Goal: Information Seeking & Learning: Learn about a topic

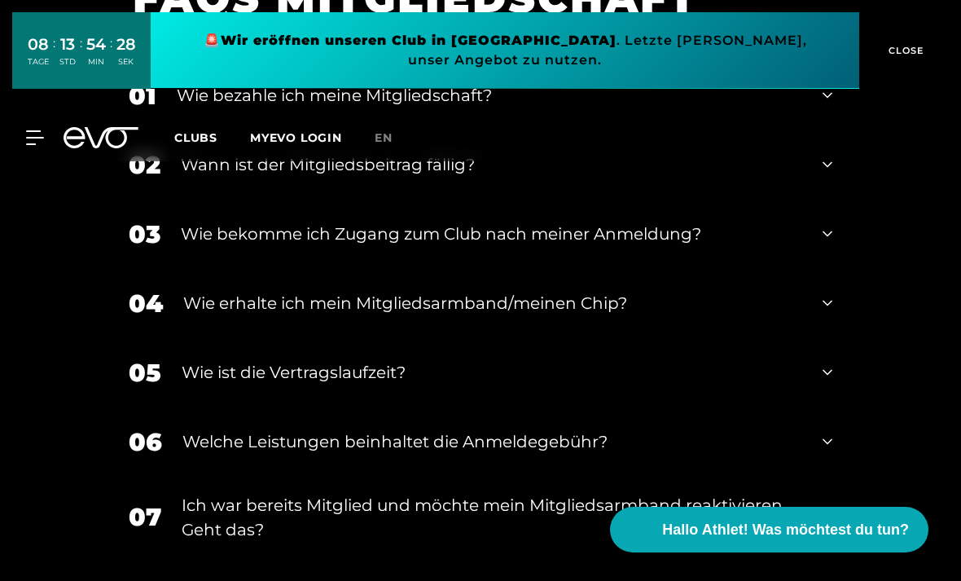
scroll to position [2439, 0]
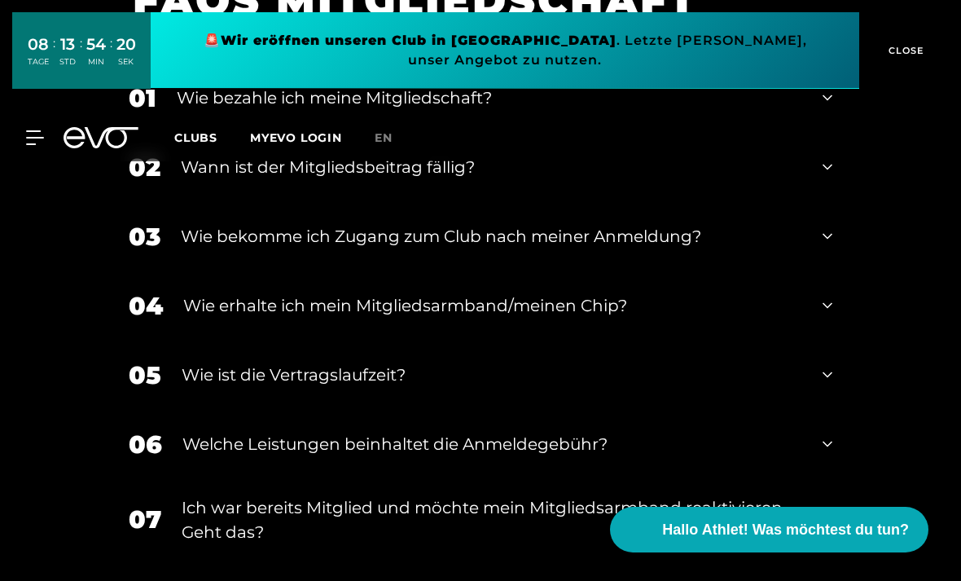
click at [749, 387] on div "Wie ist die Vertragslaufzeit?" at bounding box center [492, 374] width 621 height 24
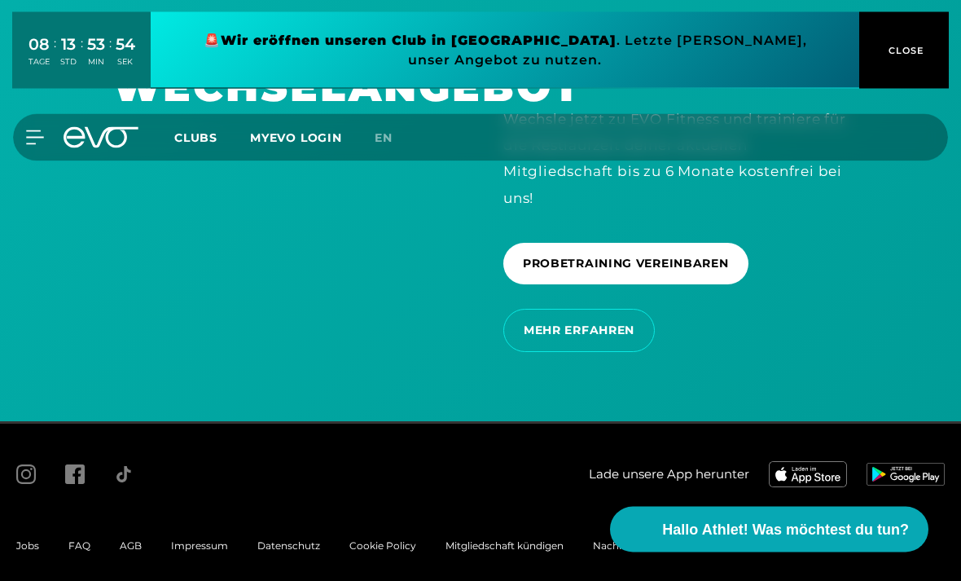
scroll to position [3381, 0]
click at [800, 541] on span "Hallo Athlet! Was möchtest du tun?" at bounding box center [785, 530] width 247 height 22
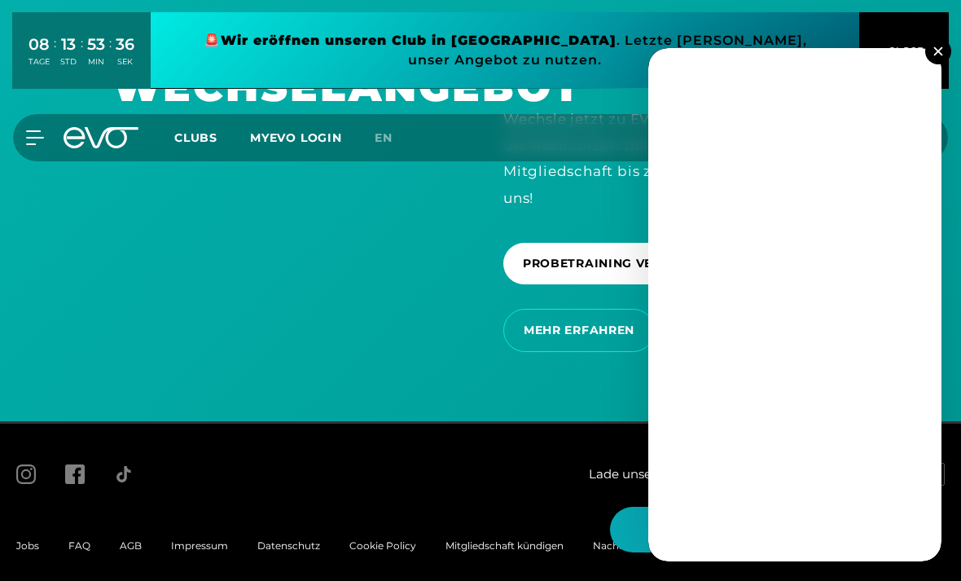
click at [937, 55] on img at bounding box center [938, 50] width 9 height 9
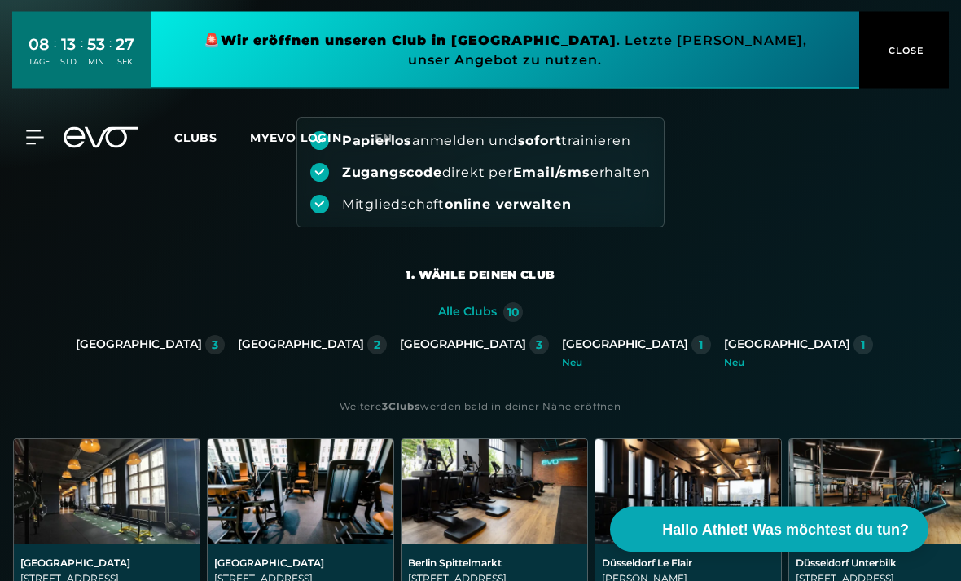
scroll to position [0, 0]
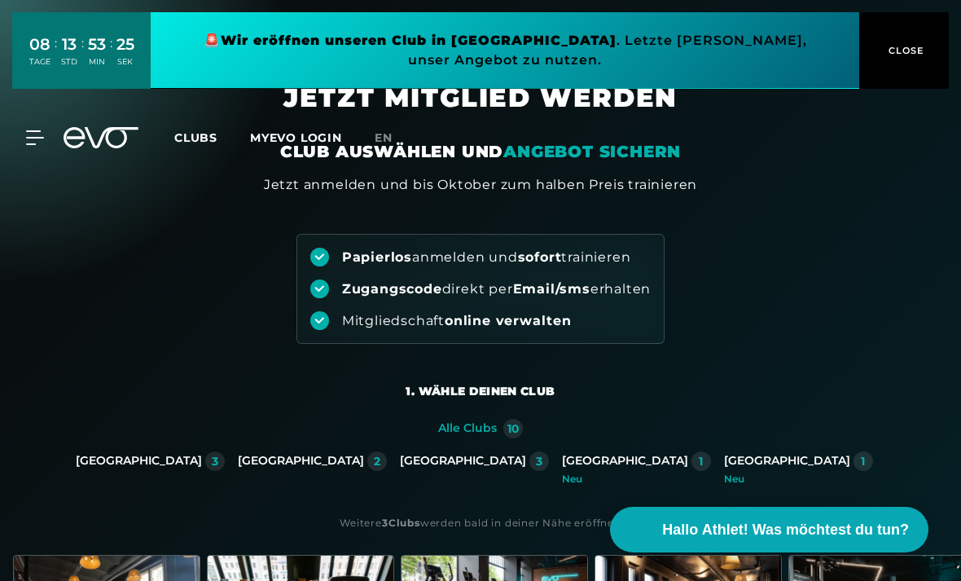
click at [37, 137] on icon at bounding box center [34, 137] width 17 height 13
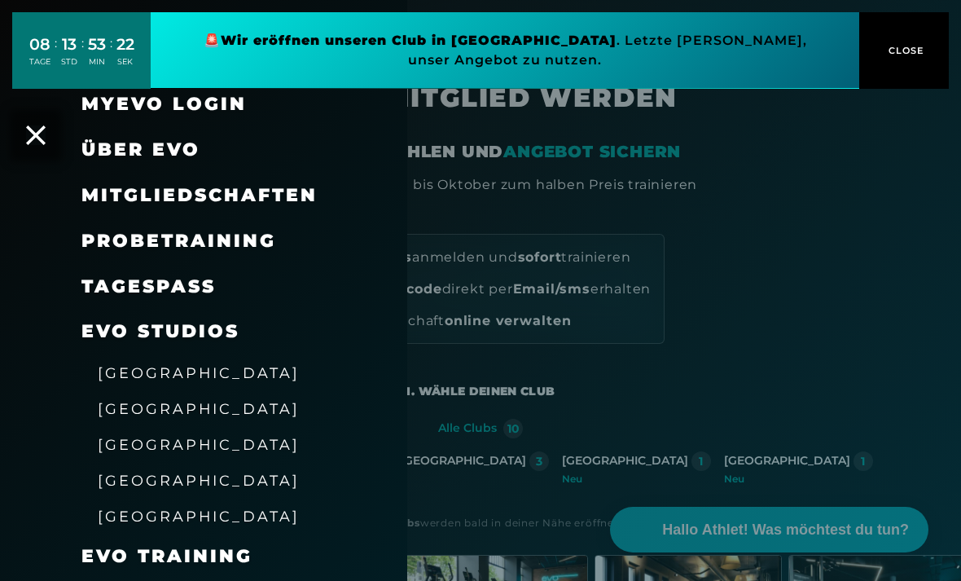
click at [261, 105] on div "MyEVO Login" at bounding box center [223, 104] width 285 height 46
click at [236, 187] on span "Mitgliedschaften" at bounding box center [199, 195] width 236 height 22
click at [565, 342] on div at bounding box center [480, 290] width 961 height 581
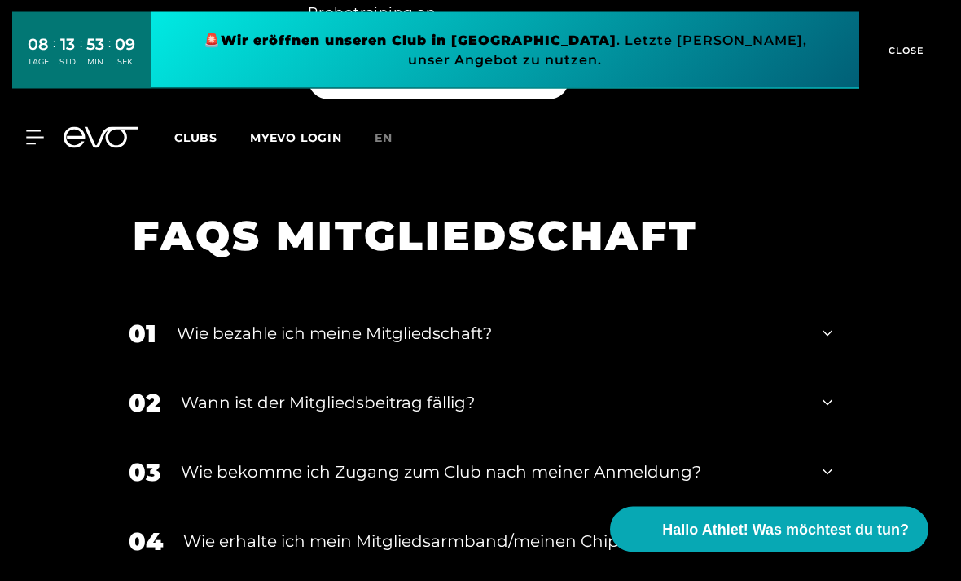
scroll to position [2203, 0]
click at [34, 135] on icon at bounding box center [35, 137] width 18 height 15
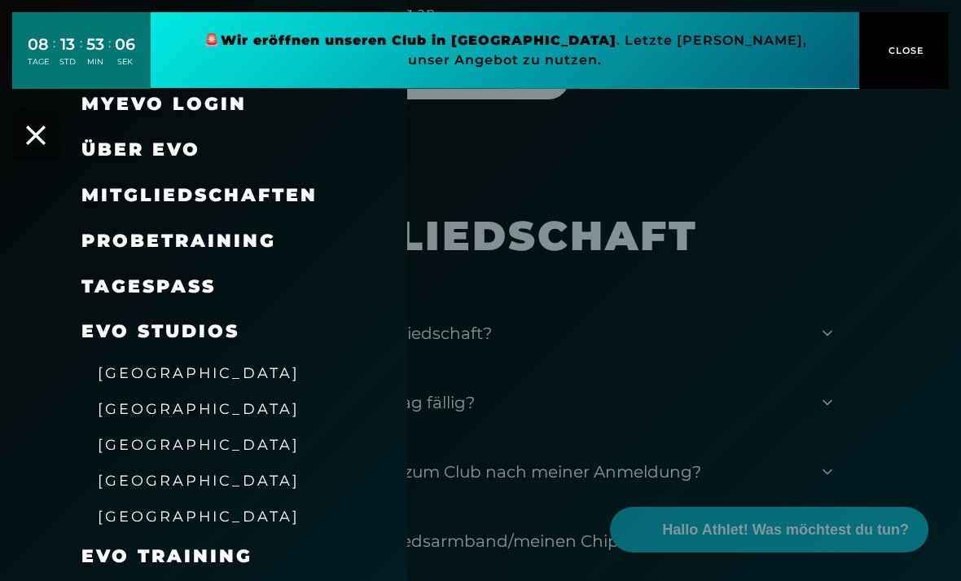
click at [762, 257] on div at bounding box center [480, 290] width 961 height 581
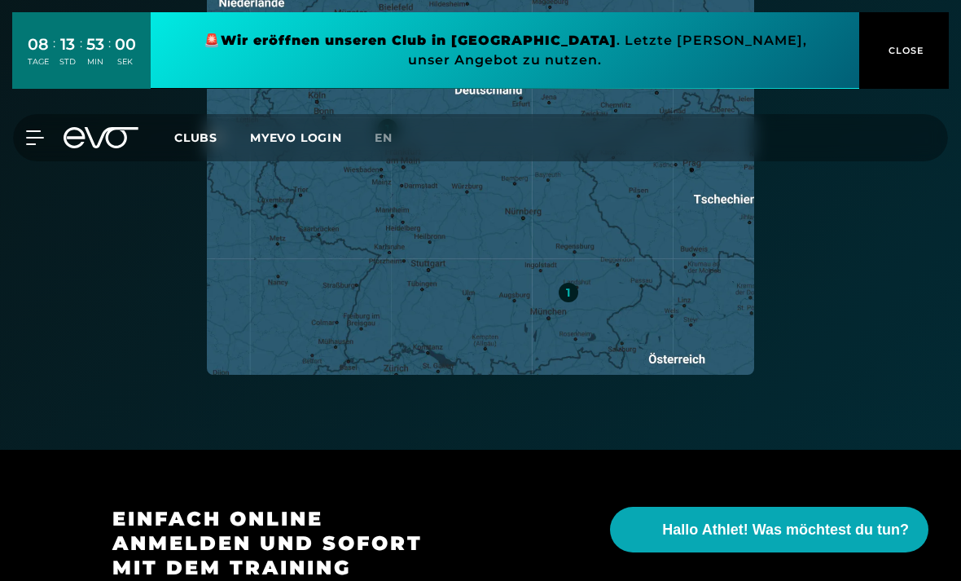
scroll to position [1012, 0]
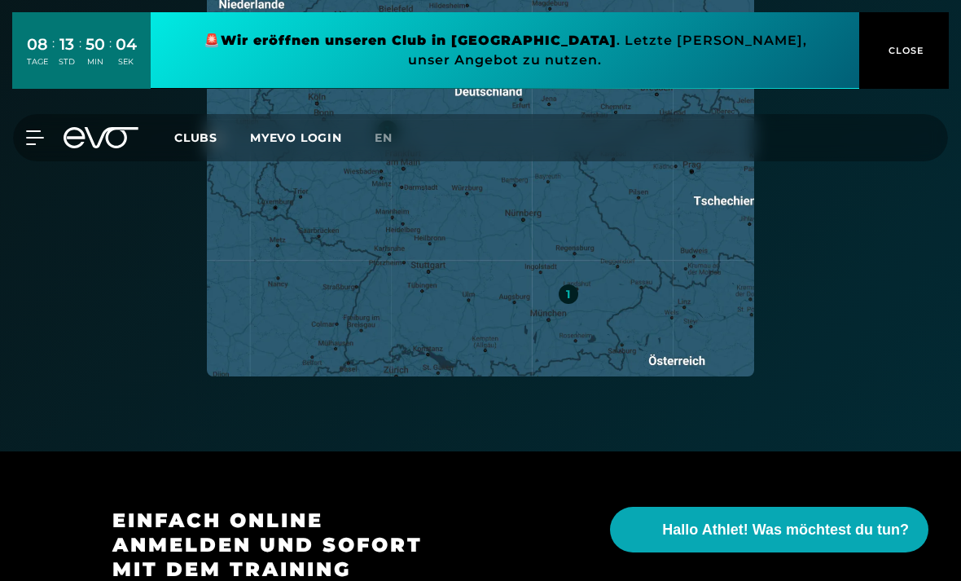
click at [890, 39] on button "CLOSE" at bounding box center [904, 50] width 90 height 77
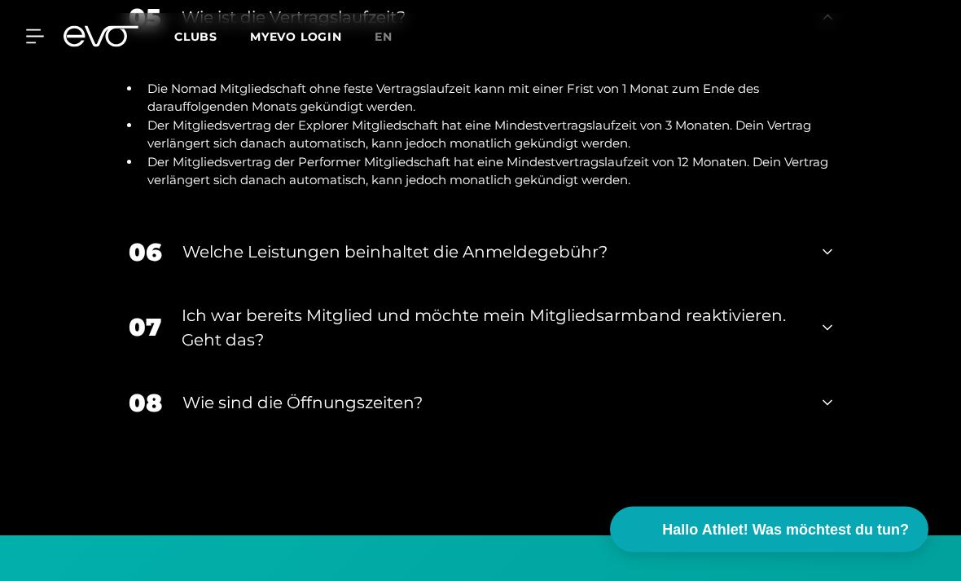
scroll to position [2851, 0]
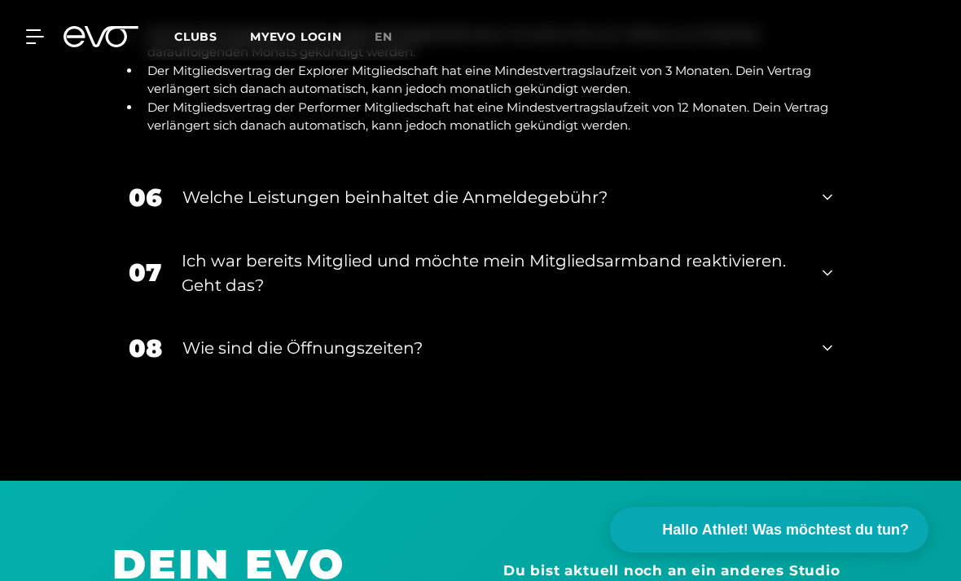
click at [811, 232] on div "06 Welche Leistungen beinhaltet die Anmeldegebühr?" at bounding box center [480, 197] width 736 height 69
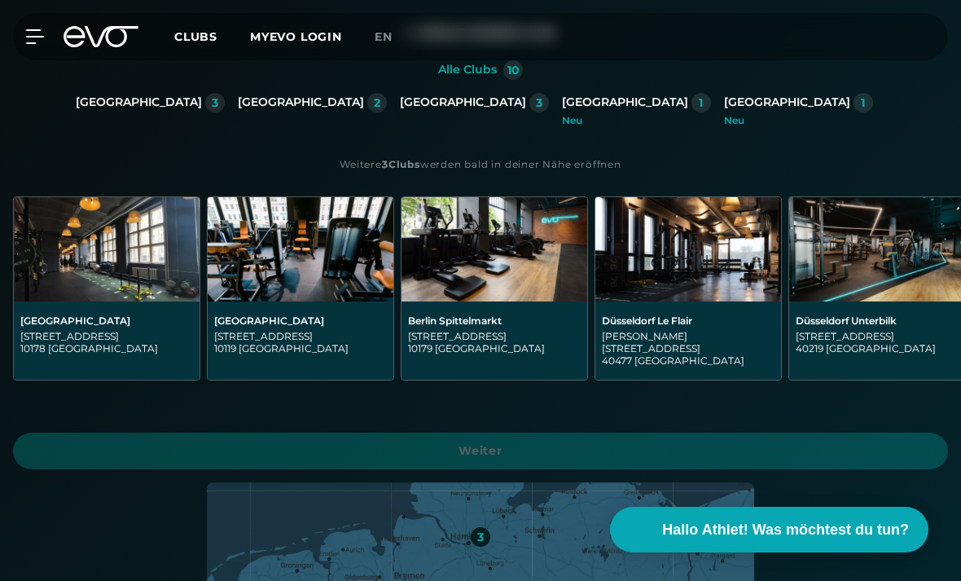
scroll to position [362, 0]
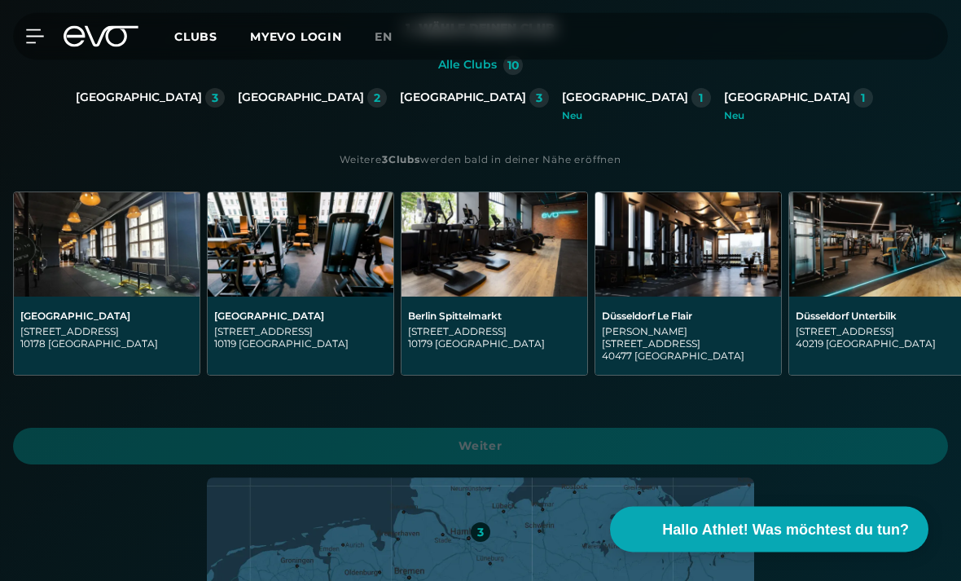
click at [160, 261] on img at bounding box center [107, 245] width 186 height 104
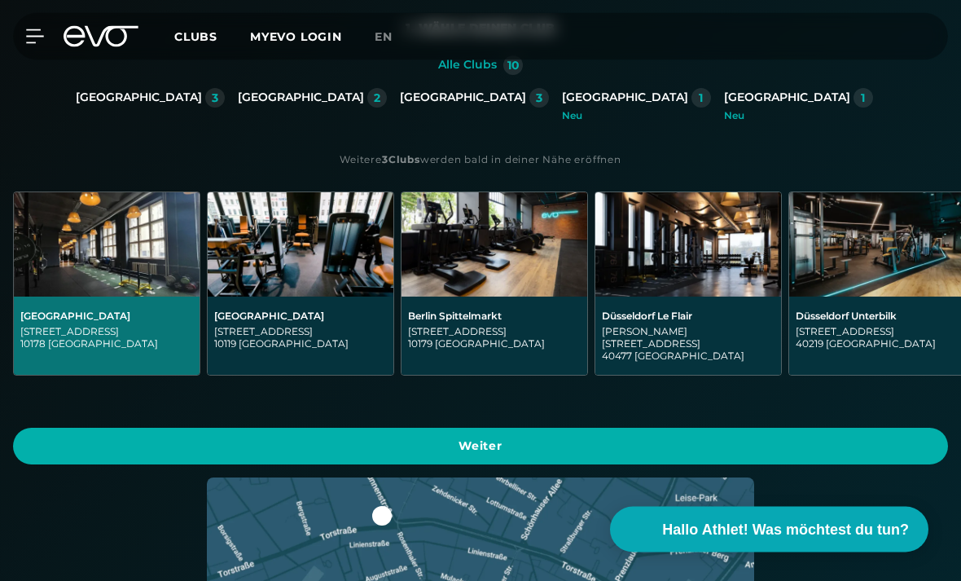
scroll to position [363, 0]
click at [850, 437] on span "Weiter" at bounding box center [481, 445] width 896 height 17
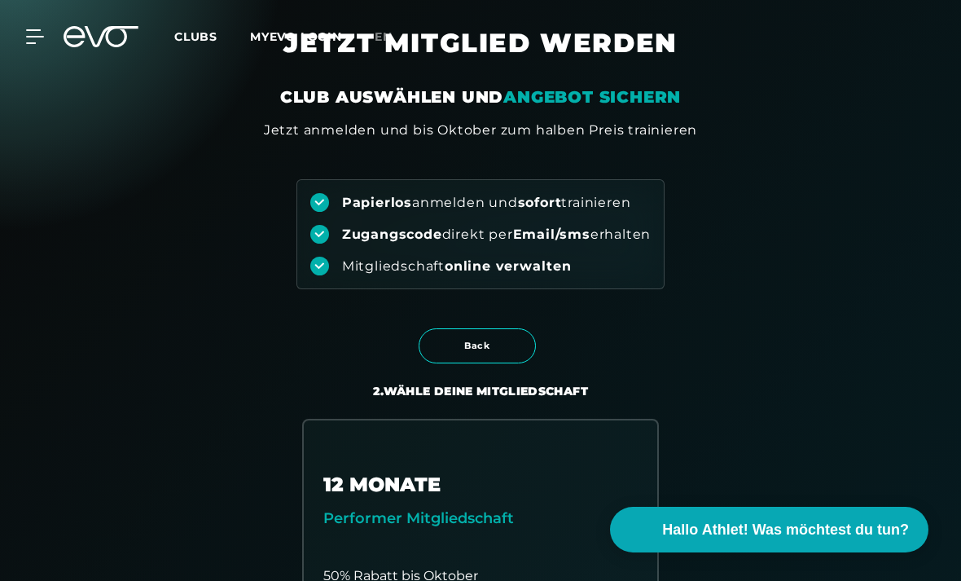
scroll to position [0, 0]
